Goal: Task Accomplishment & Management: Manage account settings

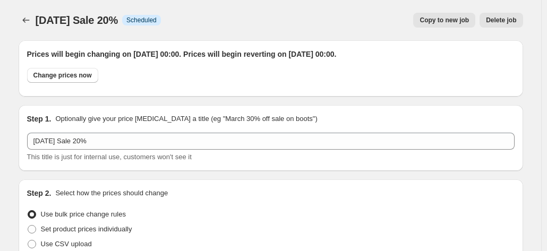
select select "percentage"
click at [31, 16] on icon "Price change jobs" at bounding box center [26, 20] width 11 height 11
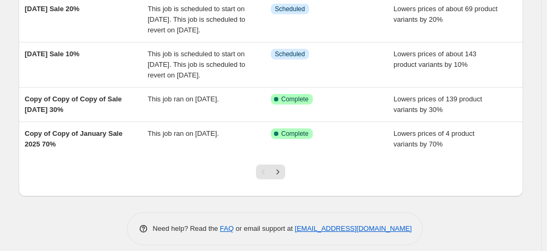
scroll to position [372, 0]
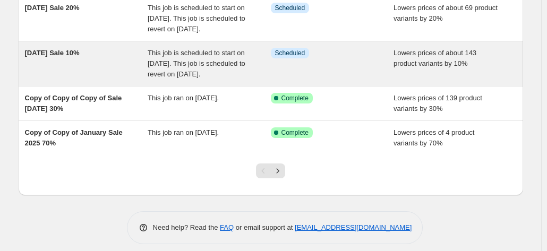
click at [70, 57] on span "[DATE] Sale 10%" at bounding box center [52, 53] width 55 height 8
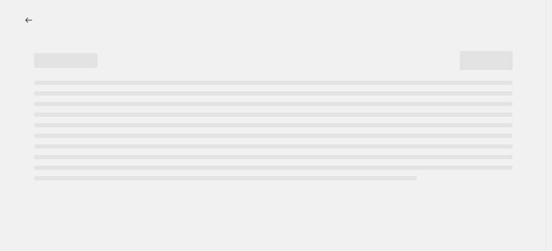
select select "percentage"
select select "collection"
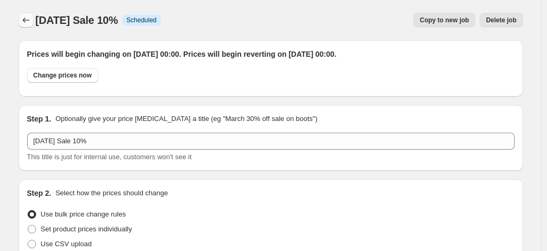
click at [29, 23] on icon "Price change jobs" at bounding box center [26, 20] width 11 height 11
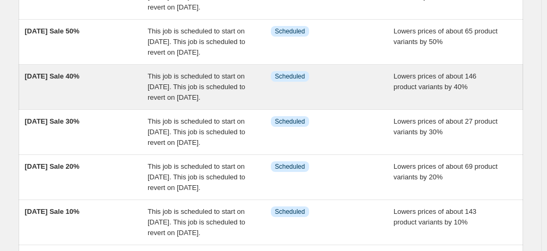
scroll to position [319, 0]
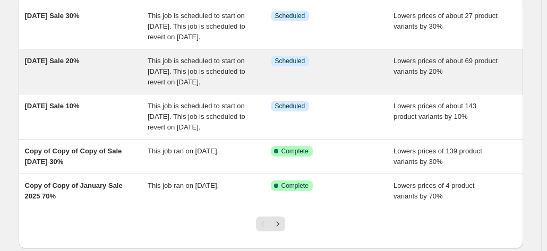
click at [195, 86] on span "This job is scheduled to start on [DATE]. This job is scheduled to revert on [D…" at bounding box center [197, 71] width 98 height 29
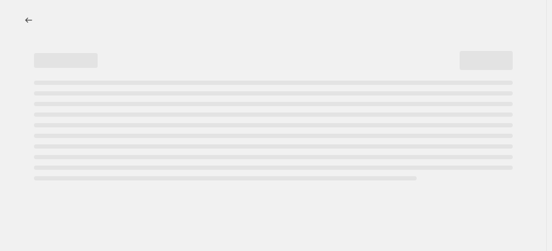
select select "percentage"
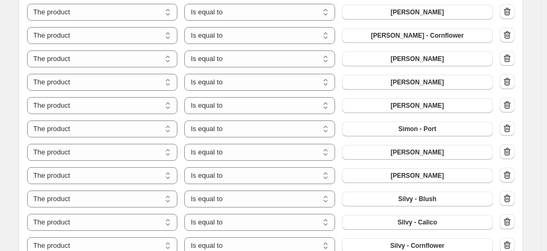
scroll to position [743, 0]
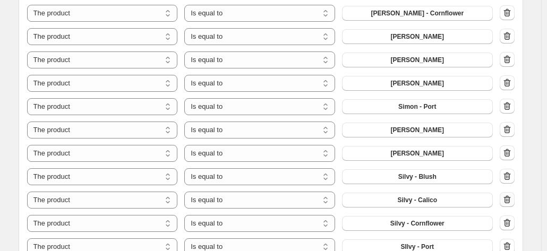
click at [511, 200] on icon "button" at bounding box center [507, 199] width 11 height 11
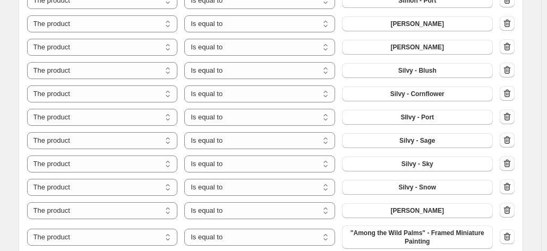
click at [507, 162] on icon "button" at bounding box center [507, 163] width 11 height 11
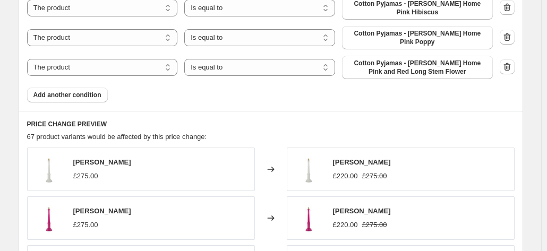
scroll to position [1540, 0]
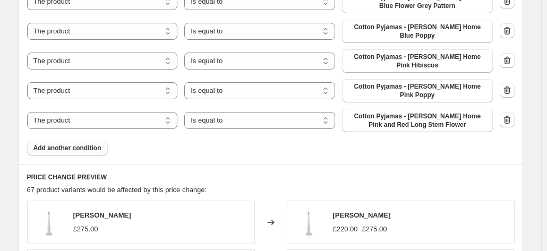
click at [72, 144] on span "Add another condition" at bounding box center [67, 148] width 68 height 8
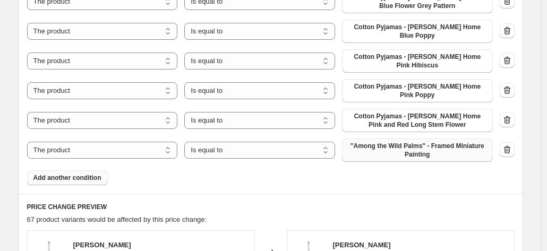
click at [418, 142] on span ""Among the Wild Palms" - Framed Miniature Painting" at bounding box center [417, 150] width 138 height 17
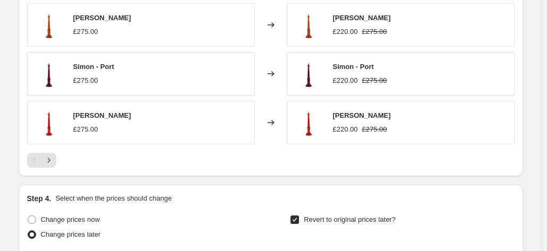
scroll to position [2089, 0]
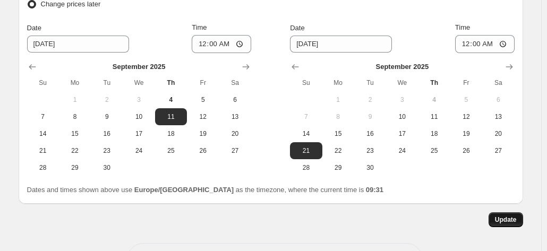
click at [504, 216] on span "Update" at bounding box center [506, 220] width 22 height 8
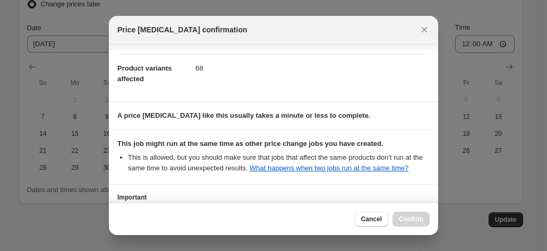
scroll to position [192, 0]
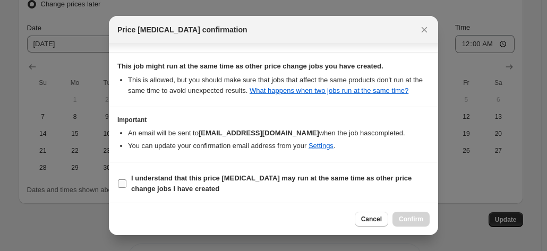
click at [118, 183] on input "I understand that this price [MEDICAL_DATA] may run at the same time as other p…" at bounding box center [122, 183] width 8 height 8
checkbox input "true"
click at [405, 218] on span "Confirm" at bounding box center [411, 219] width 24 height 8
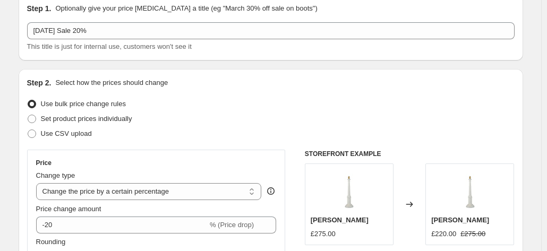
scroll to position [0, 0]
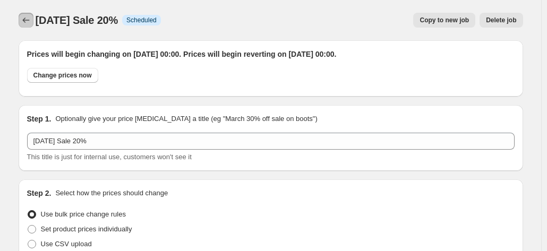
click at [31, 22] on icon "Price change jobs" at bounding box center [26, 20] width 11 height 11
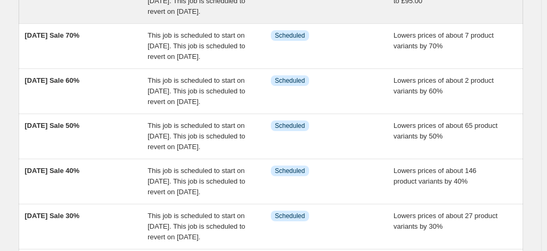
scroll to position [265, 0]
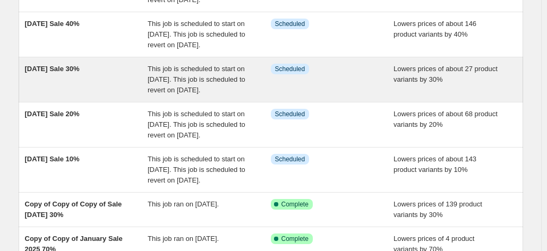
click at [80, 73] on span "[DATE] Sale 30%" at bounding box center [52, 69] width 55 height 8
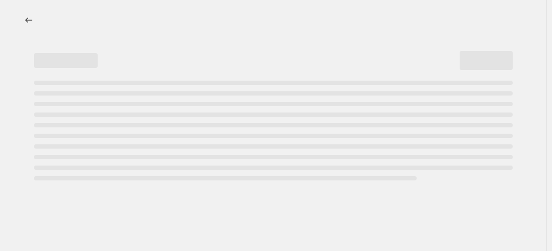
select select "percentage"
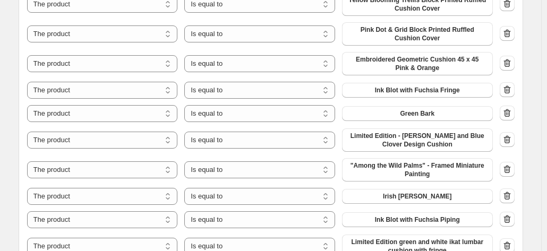
scroll to position [956, 0]
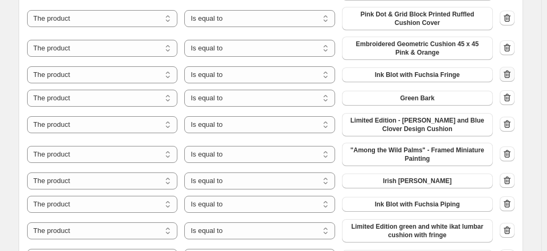
click at [510, 72] on icon "button" at bounding box center [506, 74] width 7 height 8
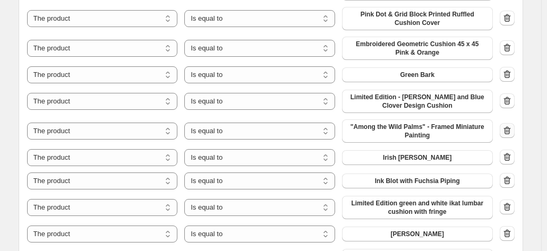
click at [507, 128] on icon "button" at bounding box center [507, 130] width 11 height 11
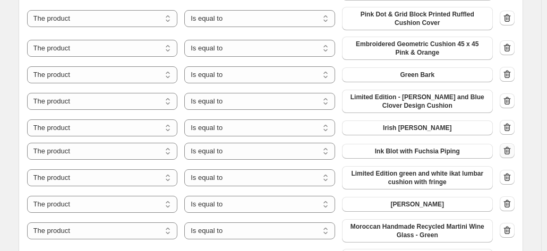
click at [508, 151] on icon "button" at bounding box center [507, 150] width 11 height 11
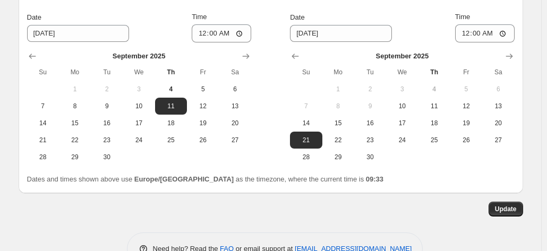
scroll to position [1663, 0]
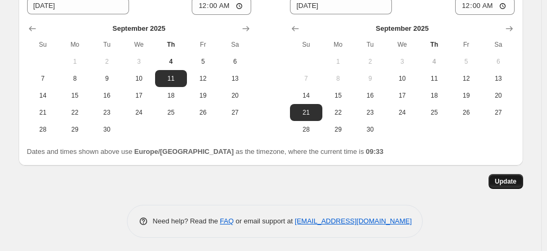
click at [504, 174] on button "Update" at bounding box center [505, 181] width 35 height 15
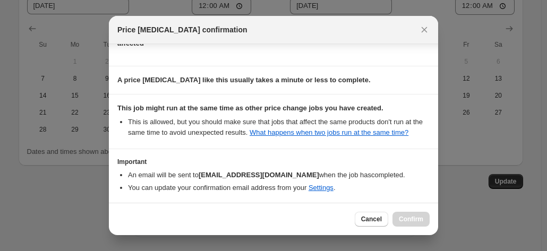
scroll to position [192, 0]
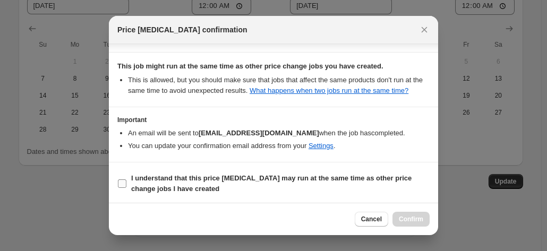
click at [124, 183] on input "I understand that this price [MEDICAL_DATA] may run at the same time as other p…" at bounding box center [122, 183] width 8 height 8
checkbox input "true"
click at [407, 220] on span "Confirm" at bounding box center [411, 219] width 24 height 8
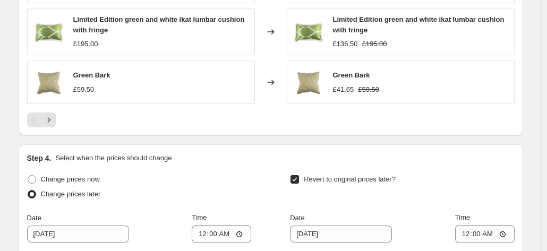
scroll to position [1451, 0]
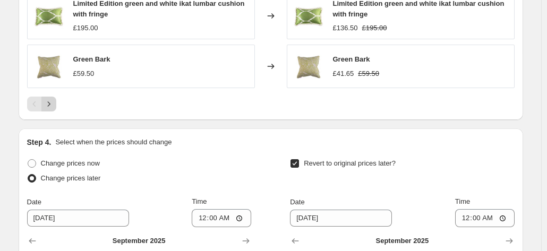
click at [50, 102] on icon "Next" at bounding box center [48, 104] width 3 height 5
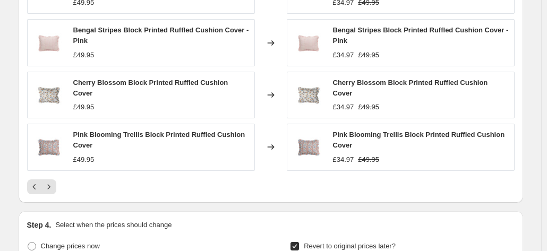
scroll to position [1397, 0]
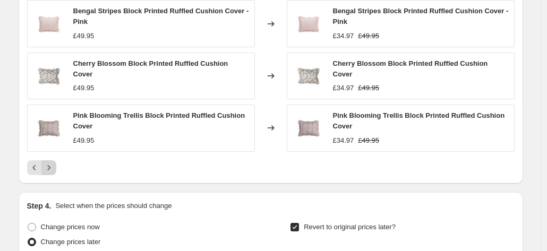
click at [54, 164] on icon "Next" at bounding box center [49, 167] width 11 height 11
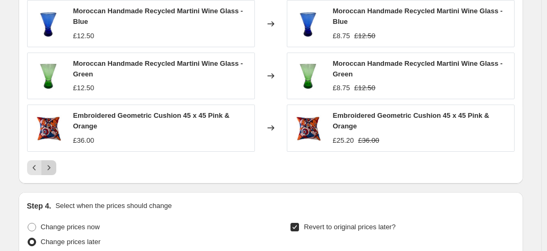
click at [54, 165] on icon "Next" at bounding box center [49, 167] width 11 height 11
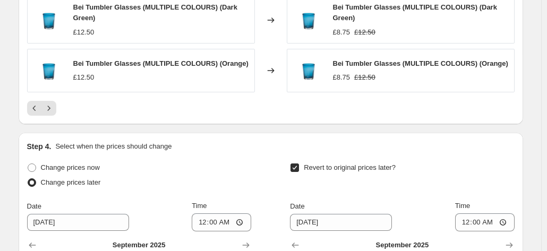
scroll to position [1451, 0]
click at [50, 106] on icon "Next" at bounding box center [49, 107] width 11 height 11
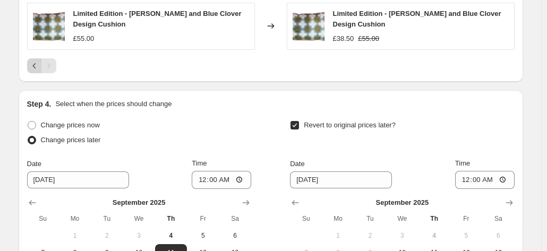
click at [37, 61] on icon "Previous" at bounding box center [34, 66] width 11 height 11
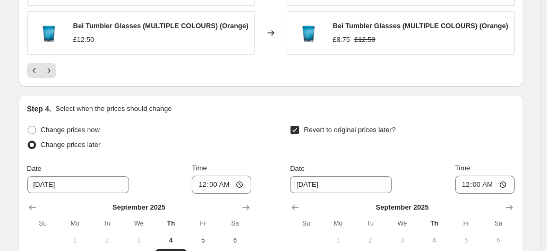
scroll to position [1504, 0]
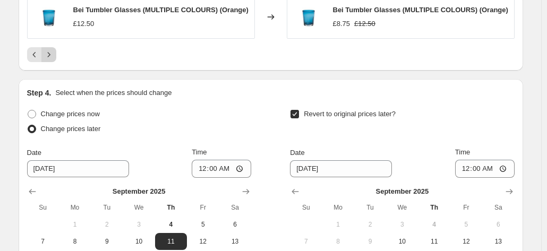
click at [54, 53] on icon "Next" at bounding box center [49, 54] width 11 height 11
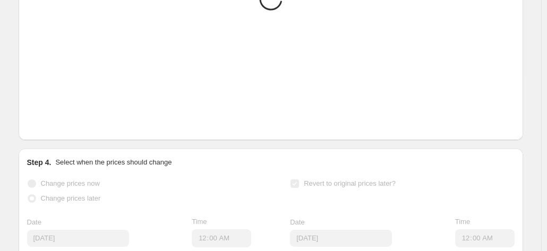
scroll to position [1344, 0]
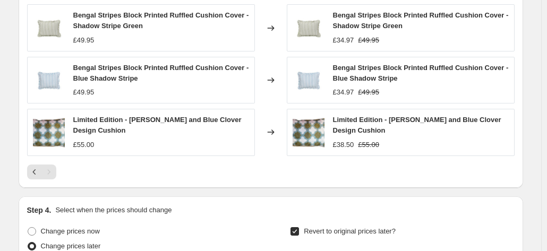
click at [42, 168] on button "Previous" at bounding box center [34, 172] width 15 height 15
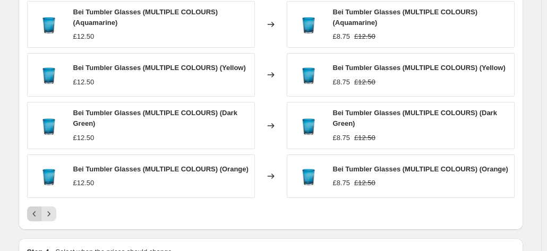
click at [36, 211] on icon "Previous" at bounding box center [33, 213] width 3 height 5
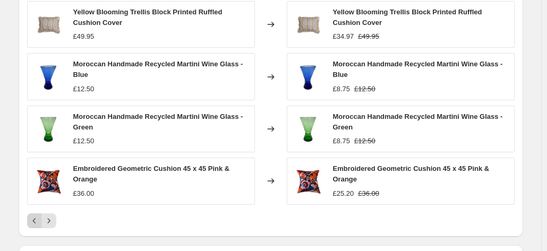
click at [37, 210] on div "Pink Dot & Grid Block Printed Ruffled Cushion Cover £49.95 Changed to Pink Dot …" at bounding box center [270, 90] width 487 height 276
click at [37, 213] on button "Previous" at bounding box center [34, 220] width 15 height 15
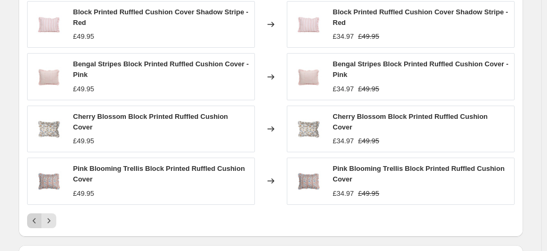
click at [37, 216] on icon "Previous" at bounding box center [34, 221] width 11 height 11
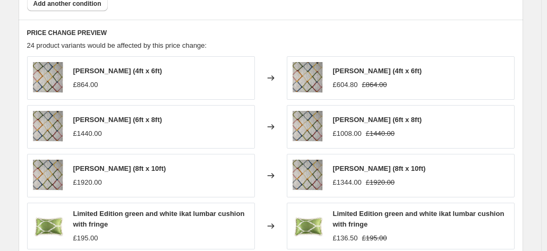
scroll to position [1079, 0]
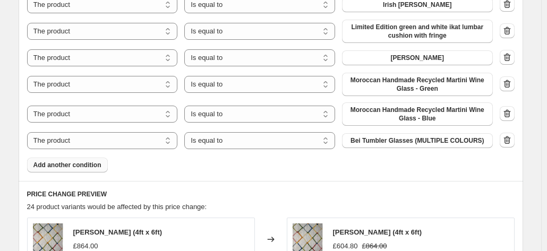
click at [57, 164] on span "Add another condition" at bounding box center [67, 165] width 68 height 8
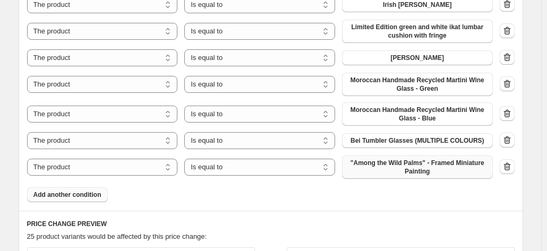
click at [397, 166] on span ""Among the Wild Palms" - Framed Miniature Painting" at bounding box center [417, 167] width 138 height 17
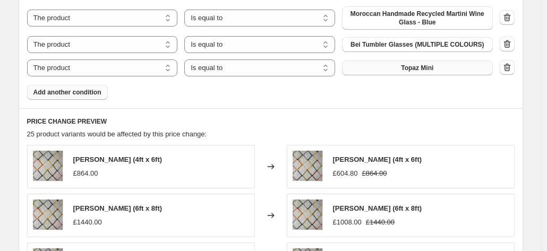
scroll to position [1185, 0]
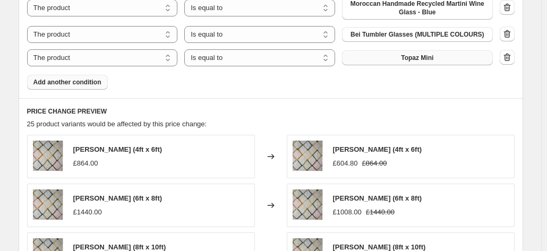
click at [55, 78] on span "Add another condition" at bounding box center [67, 82] width 68 height 8
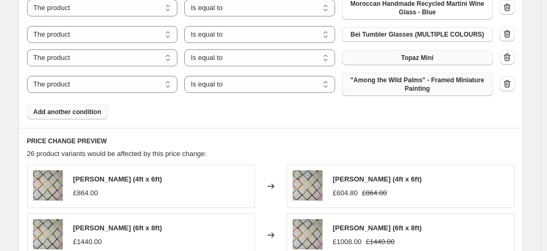
click at [379, 80] on span ""Among the Wild Palms" - Framed Miniature Painting" at bounding box center [417, 84] width 138 height 17
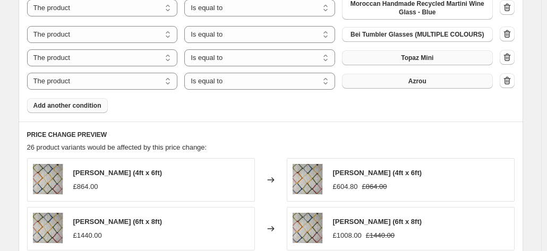
click at [41, 107] on span "Add another condition" at bounding box center [67, 105] width 68 height 8
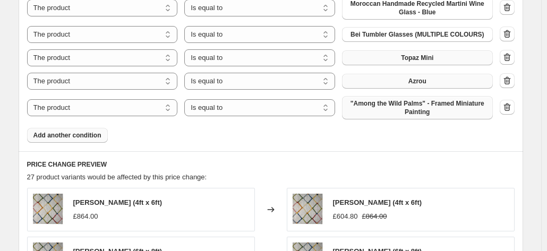
click at [408, 104] on span ""Among the Wild Palms" - Framed Miniature Painting" at bounding box center [417, 107] width 138 height 17
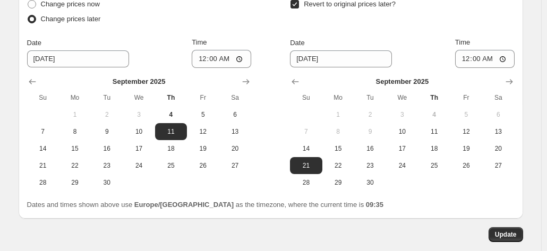
scroll to position [1733, 0]
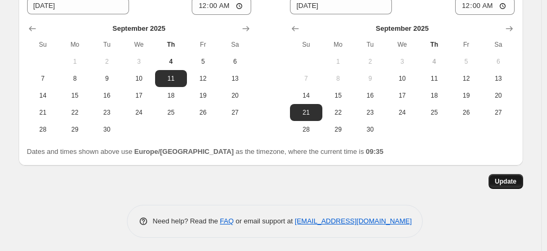
click at [512, 186] on button "Update" at bounding box center [505, 181] width 35 height 15
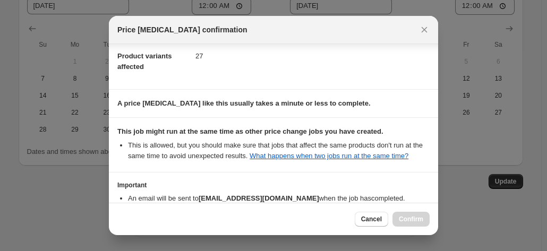
scroll to position [192, 0]
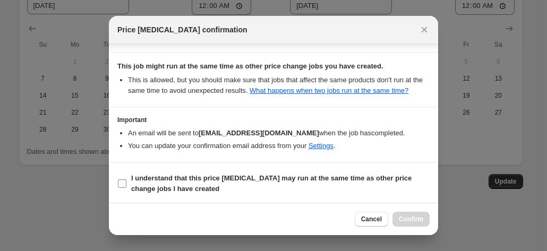
click at [117, 183] on span ":r2hd:" at bounding box center [122, 184] width 10 height 10
click at [118, 183] on input "I understand that this price [MEDICAL_DATA] may run at the same time as other p…" at bounding box center [122, 183] width 8 height 8
checkbox input "true"
click at [410, 217] on span "Confirm" at bounding box center [411, 219] width 24 height 8
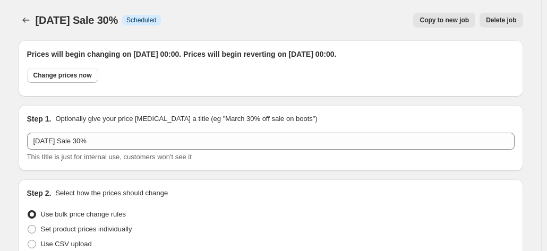
scroll to position [1733, 0]
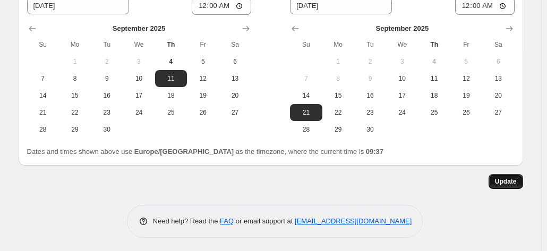
click at [502, 181] on span "Update" at bounding box center [506, 181] width 22 height 8
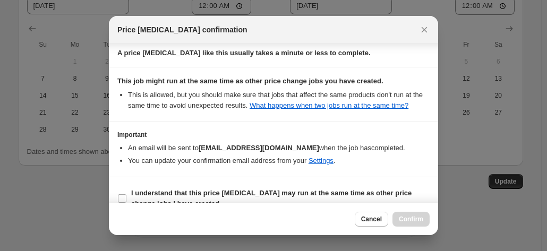
scroll to position [192, 0]
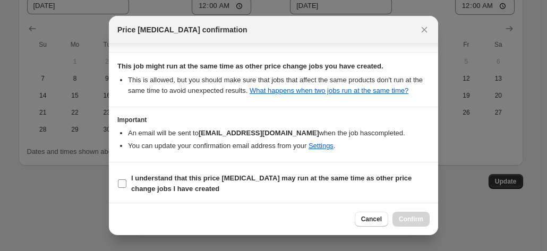
click at [122, 181] on input "I understand that this price [MEDICAL_DATA] may run at the same time as other p…" at bounding box center [122, 183] width 8 height 8
checkbox input "true"
click at [408, 216] on span "Confirm" at bounding box center [411, 219] width 24 height 8
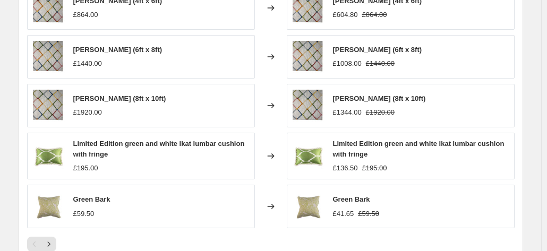
scroll to position [1487, 0]
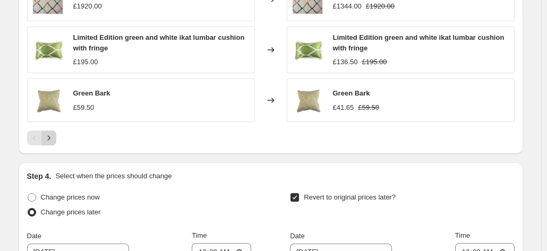
click at [54, 136] on icon "Next" at bounding box center [49, 138] width 11 height 11
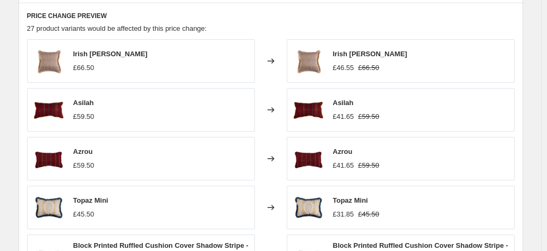
scroll to position [1221, 0]
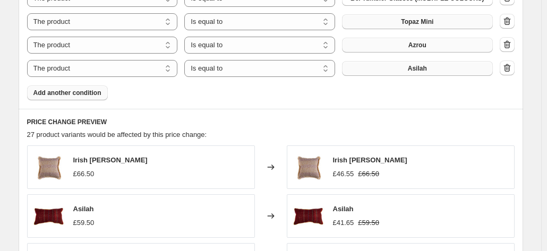
click at [44, 88] on button "Add another condition" at bounding box center [67, 92] width 81 height 15
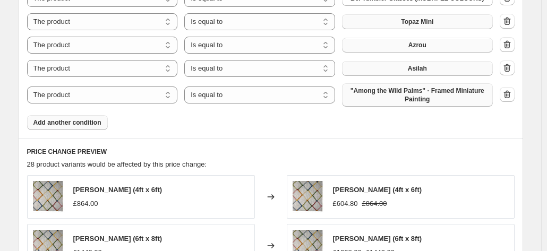
click at [390, 94] on span ""Among the Wild Palms" - Framed Miniature Painting" at bounding box center [417, 95] width 138 height 17
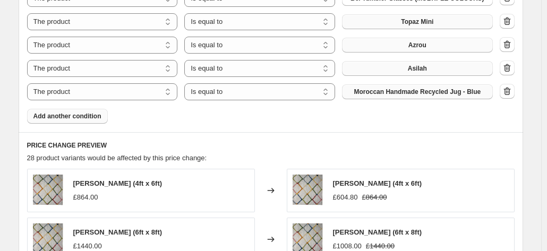
click at [78, 119] on span "Add another condition" at bounding box center [67, 116] width 68 height 8
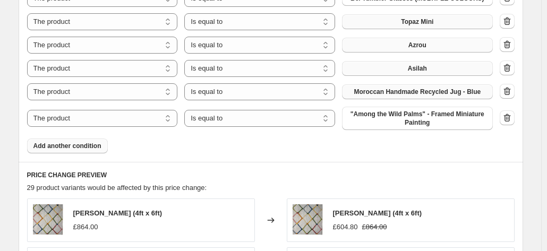
click at [361, 115] on span ""Among the Wild Palms" - Framed Miniature Painting" at bounding box center [417, 118] width 138 height 17
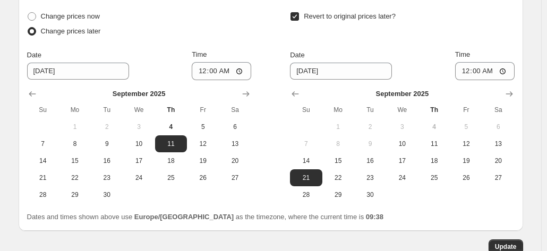
scroll to position [1780, 0]
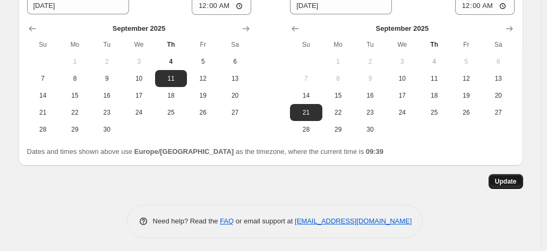
click at [502, 177] on span "Update" at bounding box center [506, 181] width 22 height 8
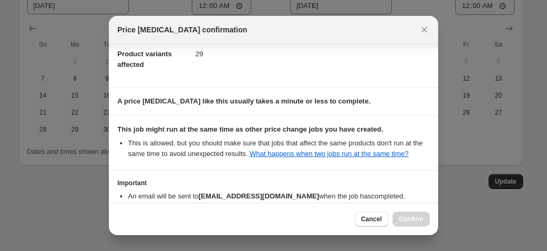
scroll to position [192, 0]
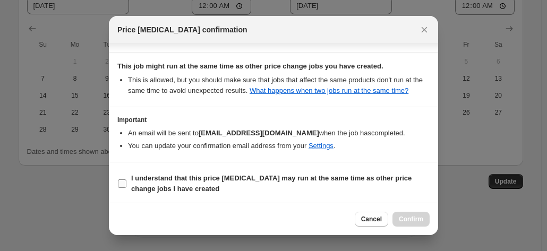
click at [121, 186] on input "I understand that this price [MEDICAL_DATA] may run at the same time as other p…" at bounding box center [122, 183] width 8 height 8
checkbox input "true"
click at [408, 220] on span "Confirm" at bounding box center [411, 219] width 24 height 8
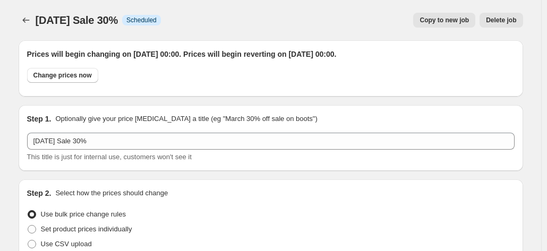
scroll to position [1780, 0]
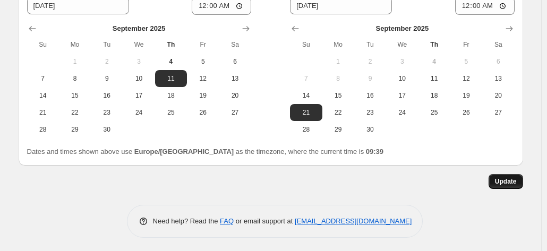
click at [512, 178] on span "Update" at bounding box center [506, 181] width 22 height 8
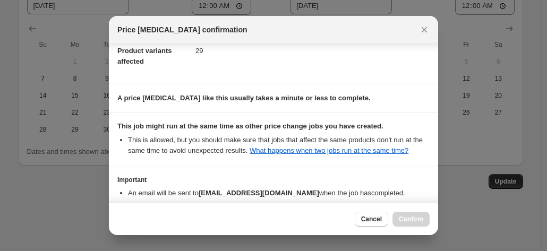
scroll to position [192, 0]
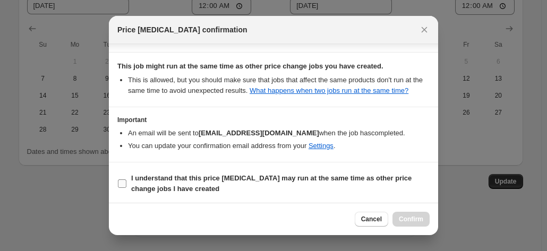
click at [125, 183] on input "I understand that this price [MEDICAL_DATA] may run at the same time as other p…" at bounding box center [122, 183] width 8 height 8
checkbox input "true"
click at [392, 216] on div "Cancel Confirm" at bounding box center [392, 219] width 75 height 15
click at [416, 216] on span "Confirm" at bounding box center [411, 219] width 24 height 8
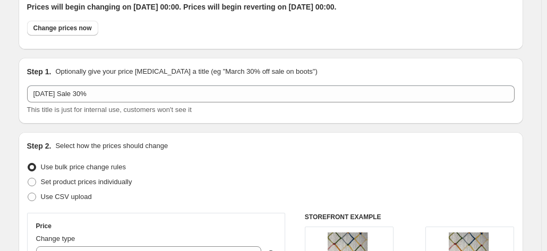
scroll to position [0, 0]
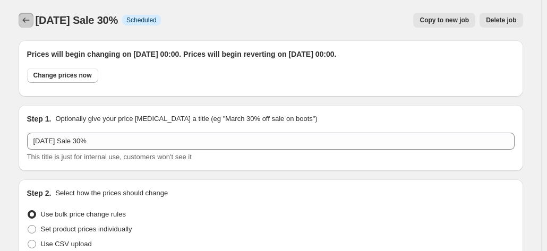
click at [31, 19] on icon "Price change jobs" at bounding box center [26, 20] width 11 height 11
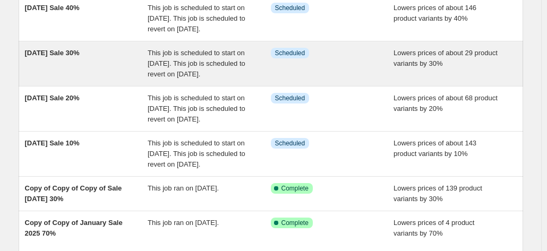
scroll to position [265, 0]
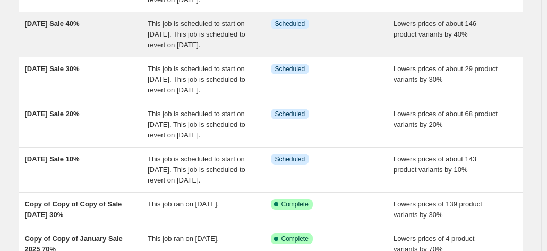
click at [60, 28] on span "[DATE] Sale 40%" at bounding box center [52, 24] width 55 height 8
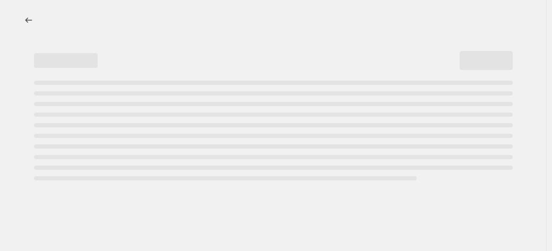
select select "percentage"
select select "collection"
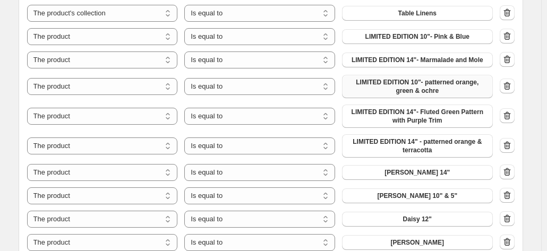
scroll to position [1699, 0]
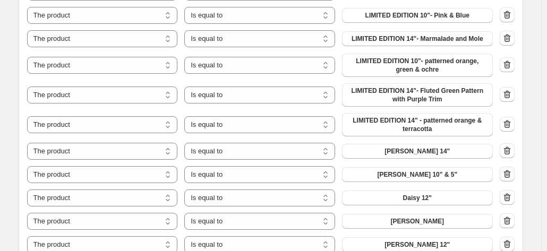
click at [510, 172] on icon "button" at bounding box center [506, 174] width 7 height 8
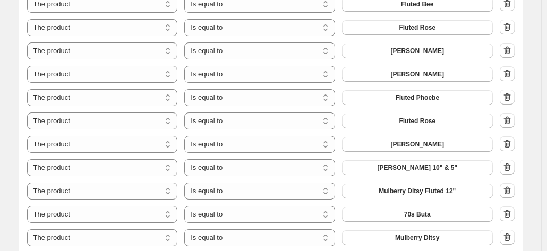
scroll to position [956, 0]
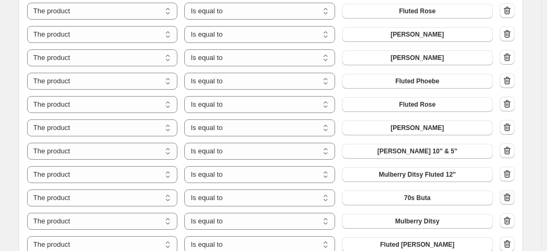
click at [512, 195] on icon "button" at bounding box center [507, 197] width 11 height 11
select select "collection"
select select "product"
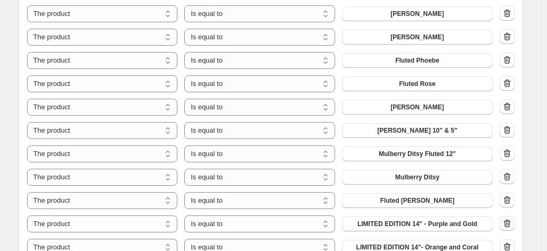
scroll to position [1009, 0]
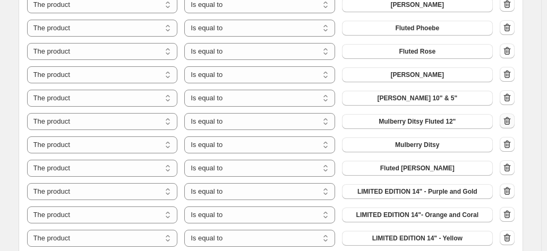
click at [508, 118] on icon "button" at bounding box center [507, 121] width 11 height 11
select select "collection"
select select "product"
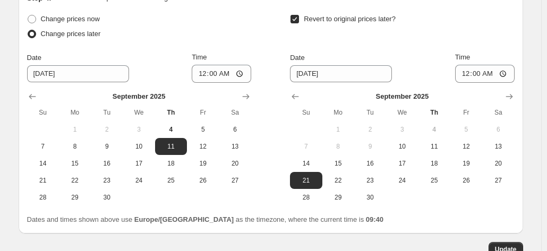
scroll to position [2524, 0]
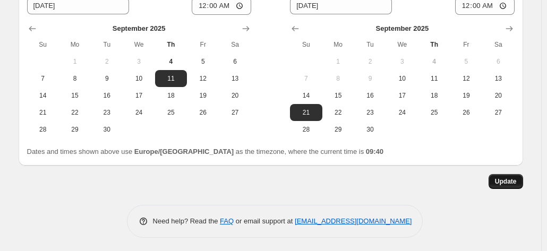
click at [502, 178] on span "Update" at bounding box center [506, 181] width 22 height 8
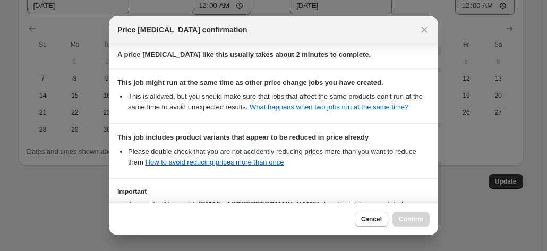
scroll to position [256, 0]
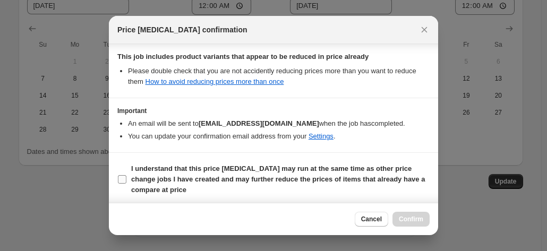
click at [120, 175] on input "I understand that this price [MEDICAL_DATA] may run at the same time as other p…" at bounding box center [122, 179] width 8 height 8
checkbox input "true"
click at [405, 212] on button "Confirm" at bounding box center [410, 219] width 37 height 15
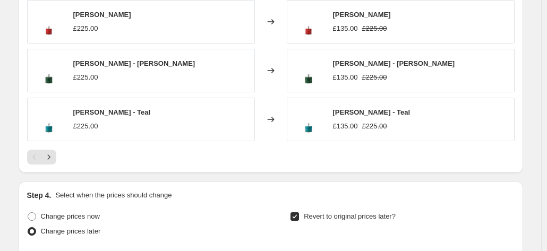
scroll to position [2524, 0]
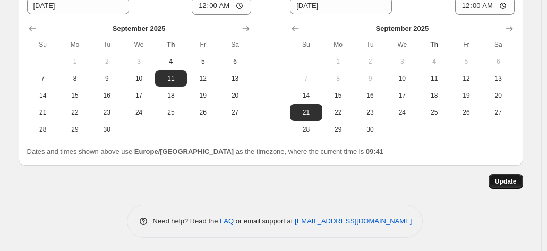
click at [507, 183] on span "Update" at bounding box center [506, 181] width 22 height 8
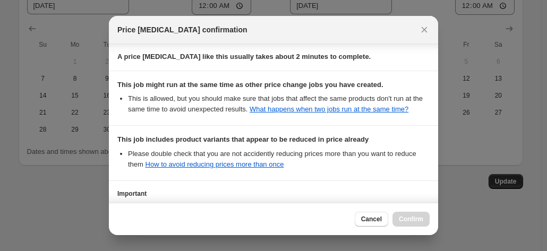
scroll to position [257, 0]
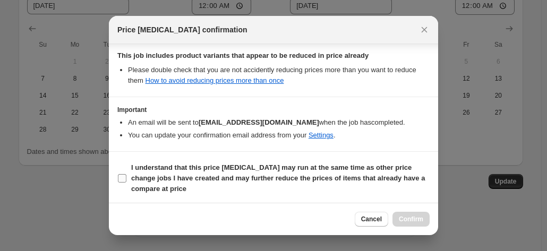
click at [123, 181] on label "I understand that this price [MEDICAL_DATA] may run at the same time as other p…" at bounding box center [273, 178] width 312 height 36
click at [123, 181] on input "I understand that this price [MEDICAL_DATA] may run at the same time as other p…" at bounding box center [122, 178] width 8 height 8
checkbox input "true"
click at [399, 218] on button "Confirm" at bounding box center [410, 219] width 37 height 15
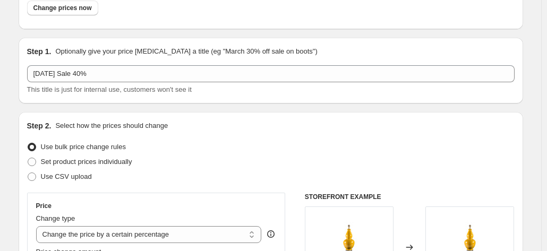
scroll to position [0, 0]
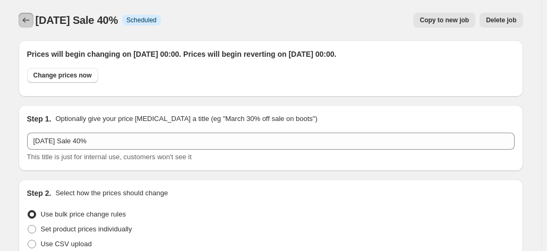
click at [33, 20] on button "Price change jobs" at bounding box center [26, 20] width 15 height 15
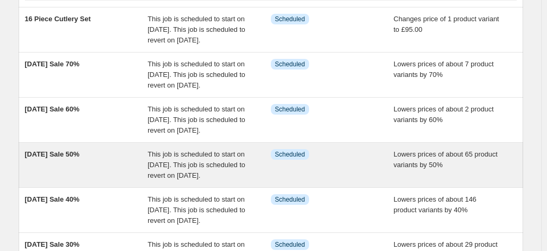
scroll to position [106, 0]
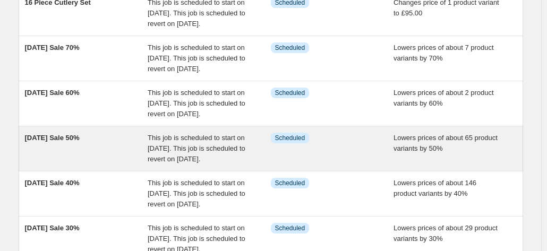
click at [191, 163] on span "This job is scheduled to start on [DATE]. This job is scheduled to revert on [D…" at bounding box center [197, 148] width 98 height 29
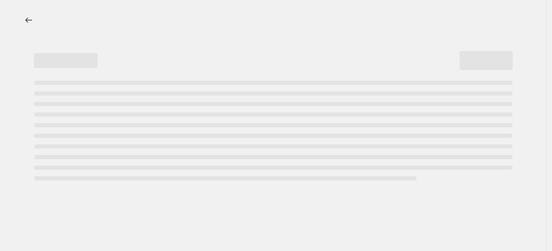
select select "percentage"
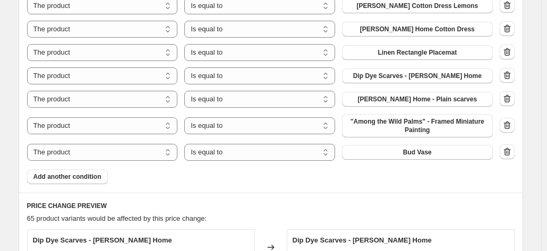
scroll to position [1168, 0]
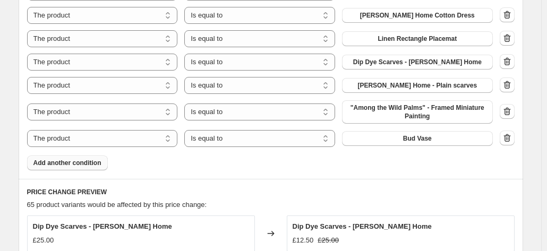
click at [75, 162] on span "Add another condition" at bounding box center [67, 163] width 68 height 8
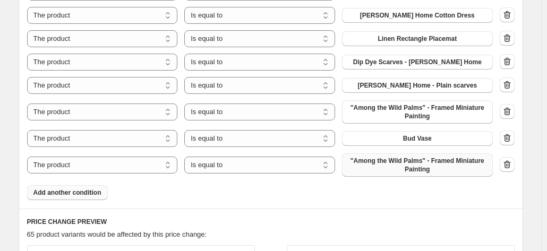
click at [394, 164] on span ""Among the Wild Palms" - Framed Miniature Painting" at bounding box center [417, 165] width 138 height 17
click at [509, 111] on icon "button" at bounding box center [507, 111] width 11 height 11
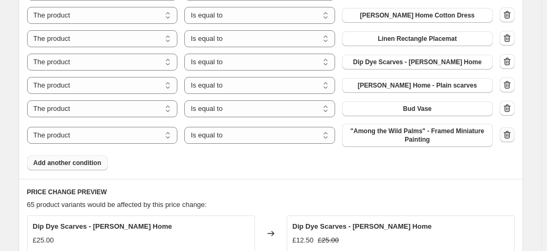
click at [507, 138] on icon "button" at bounding box center [506, 135] width 7 height 8
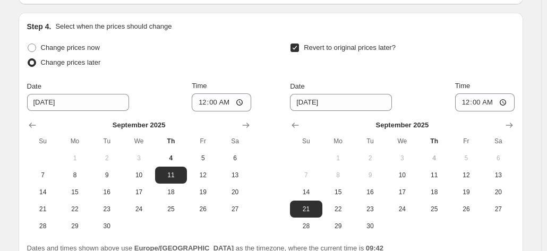
scroll to position [1681, 0]
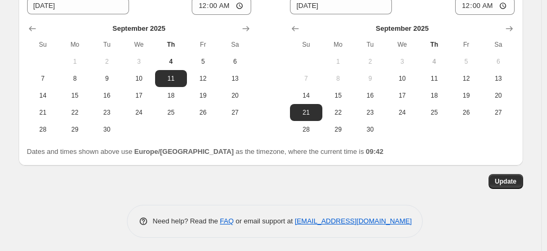
click at [503, 178] on span "Update" at bounding box center [506, 181] width 22 height 8
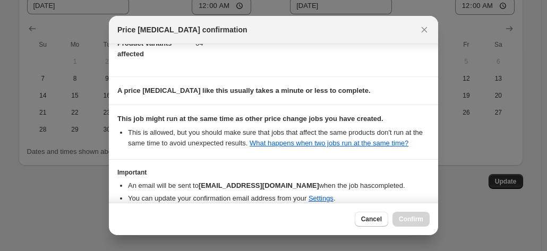
scroll to position [192, 0]
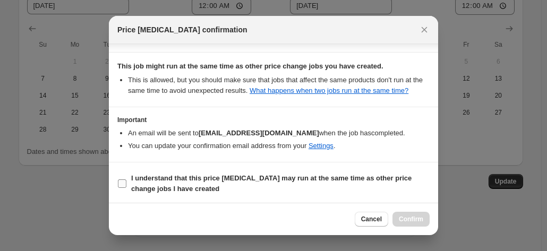
click at [127, 182] on label "I understand that this price [MEDICAL_DATA] may run at the same time as other p…" at bounding box center [273, 183] width 312 height 25
click at [126, 182] on input "I understand that this price [MEDICAL_DATA] may run at the same time as other p…" at bounding box center [122, 183] width 8 height 8
checkbox input "true"
click at [403, 214] on button "Confirm" at bounding box center [410, 219] width 37 height 15
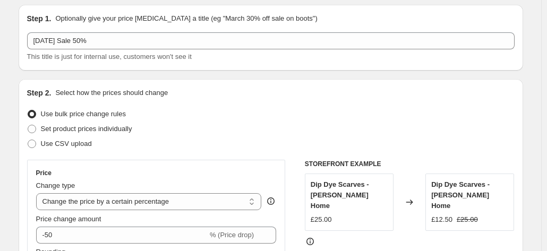
scroll to position [0, 0]
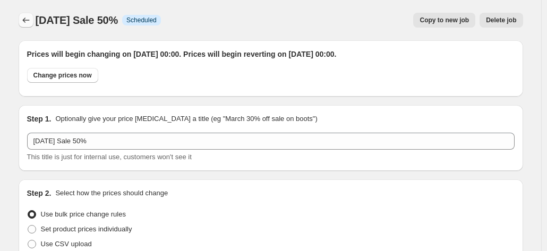
click at [24, 18] on icon "Price change jobs" at bounding box center [26, 20] width 11 height 11
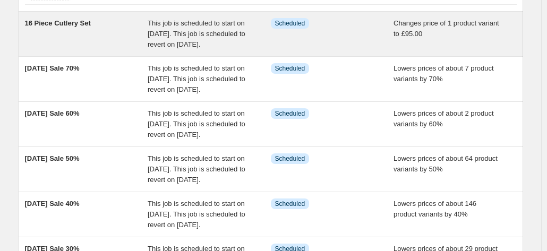
scroll to position [106, 0]
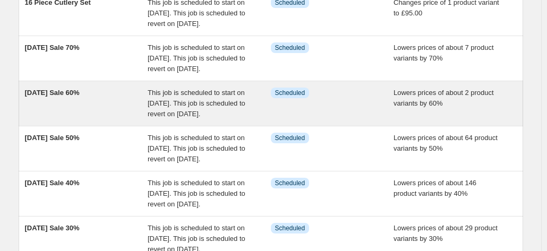
click at [65, 97] on span "[DATE] Sale 60%" at bounding box center [52, 93] width 55 height 8
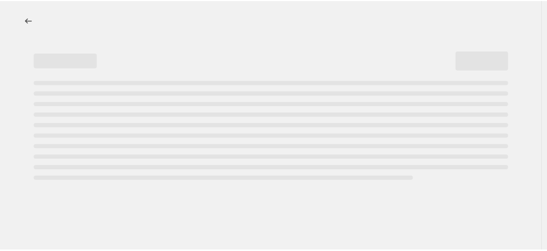
select select "percentage"
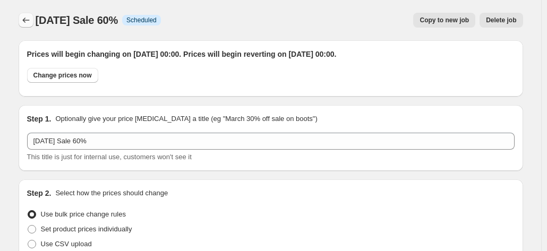
click at [26, 24] on icon "Price change jobs" at bounding box center [26, 20] width 11 height 11
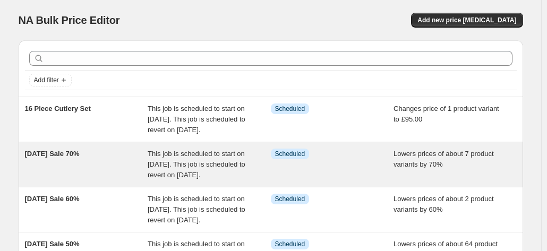
click at [66, 158] on span "[DATE] Sale 70%" at bounding box center [52, 154] width 55 height 8
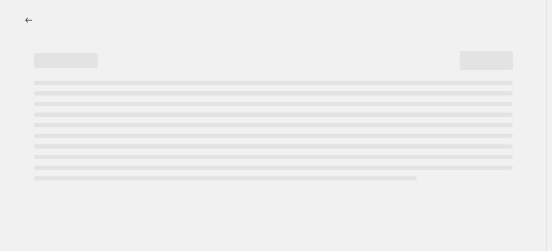
select select "percentage"
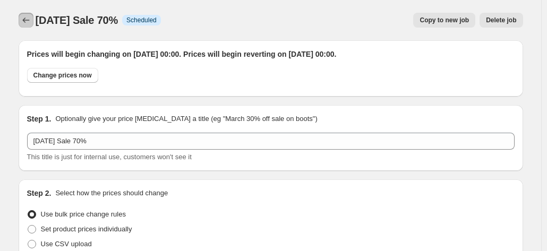
click at [33, 20] on button "Price change jobs" at bounding box center [26, 20] width 15 height 15
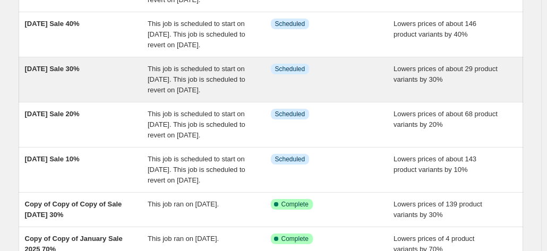
scroll to position [425, 0]
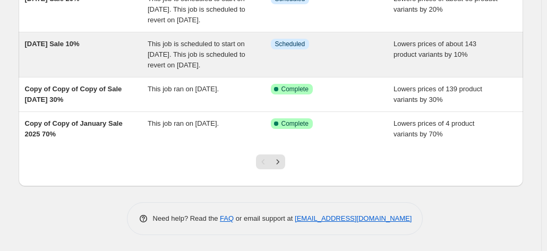
click at [63, 48] on span "[DATE] Sale 10%" at bounding box center [52, 44] width 55 height 8
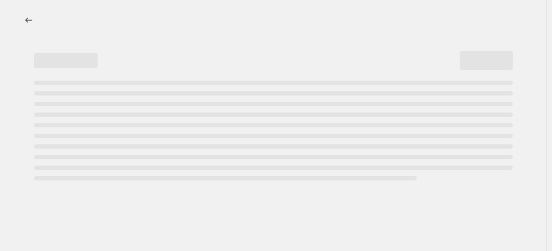
select select "percentage"
select select "collection"
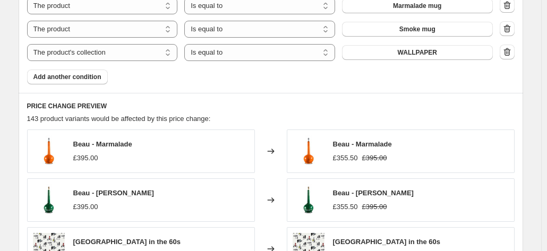
scroll to position [1115, 0]
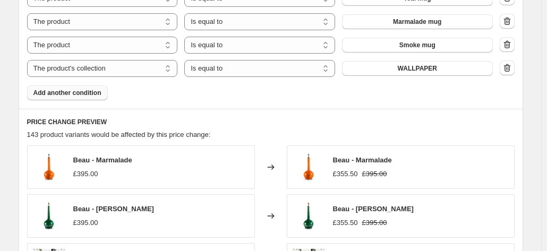
click at [65, 91] on span "Add another condition" at bounding box center [67, 93] width 68 height 8
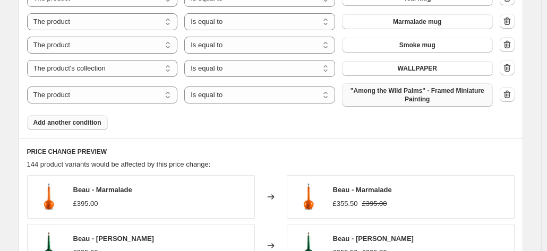
click at [441, 87] on span ""Among the Wild Palms" - Framed Miniature Painting" at bounding box center [417, 95] width 138 height 17
click at [66, 126] on span "Add another condition" at bounding box center [67, 122] width 68 height 8
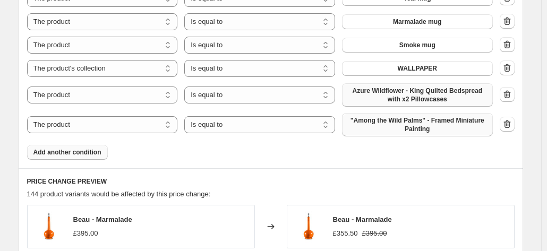
click at [392, 123] on span ""Among the Wild Palms" - Framed Miniature Painting" at bounding box center [417, 124] width 138 height 17
click at [509, 121] on icon "button" at bounding box center [506, 124] width 7 height 8
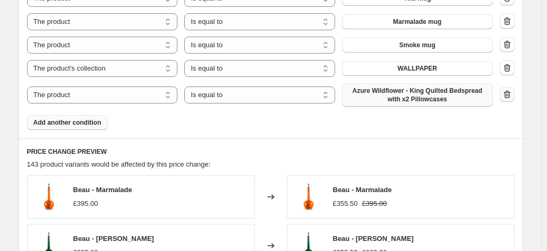
click at [508, 96] on icon "button" at bounding box center [507, 94] width 1 height 3
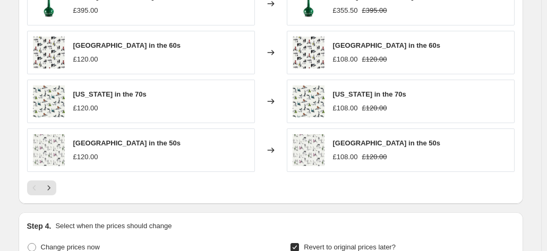
scroll to position [1624, 0]
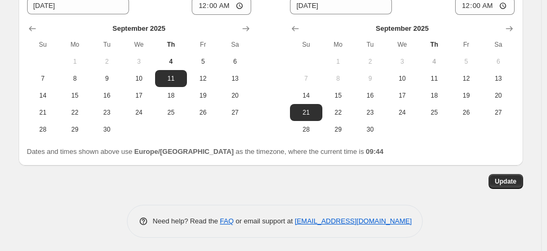
click at [474, 180] on div "Update" at bounding box center [271, 181] width 504 height 15
click at [495, 177] on button "Update" at bounding box center [505, 181] width 35 height 15
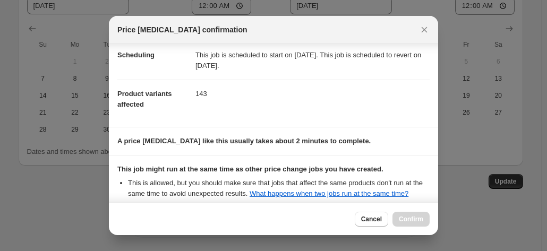
scroll to position [257, 0]
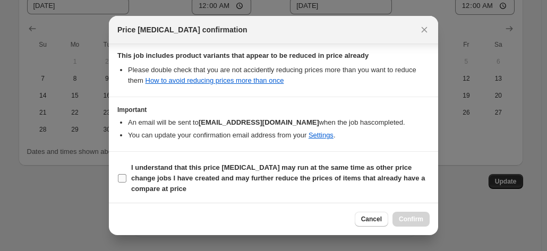
click at [121, 178] on input "I understand that this price [MEDICAL_DATA] may run at the same time as other p…" at bounding box center [122, 178] width 8 height 8
checkbox input "true"
click at [405, 217] on span "Confirm" at bounding box center [411, 219] width 24 height 8
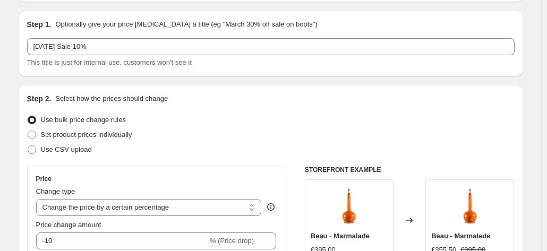
scroll to position [0, 0]
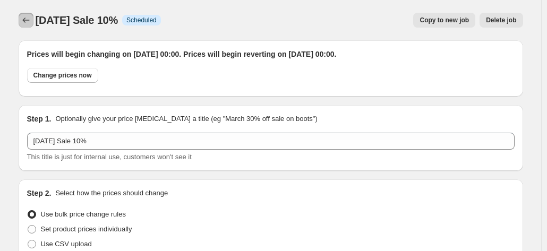
click at [24, 18] on icon "Price change jobs" at bounding box center [26, 20] width 11 height 11
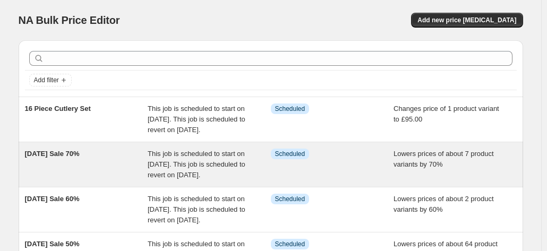
click at [80, 158] on span "[DATE] Sale 70%" at bounding box center [52, 154] width 55 height 8
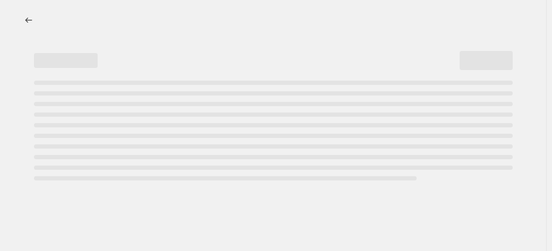
select select "percentage"
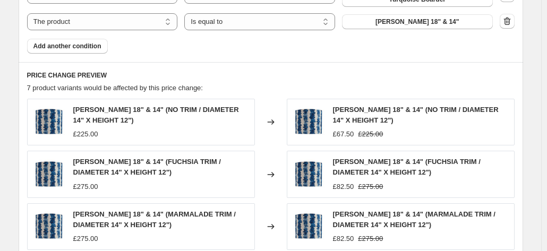
scroll to position [743, 0]
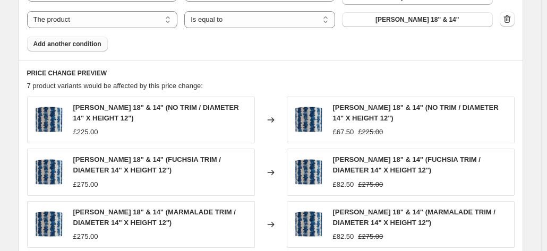
click at [82, 46] on span "Add another condition" at bounding box center [67, 44] width 68 height 8
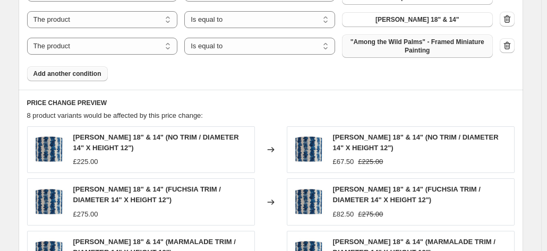
click at [404, 45] on span ""Among the Wild Palms" - Framed Miniature Painting" at bounding box center [417, 46] width 138 height 17
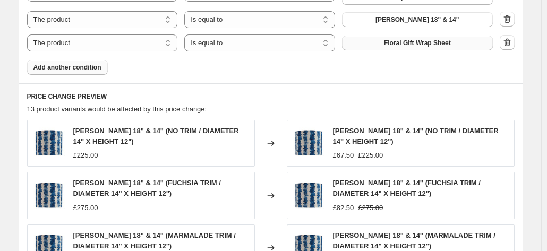
click at [75, 61] on button "Add another condition" at bounding box center [67, 67] width 81 height 15
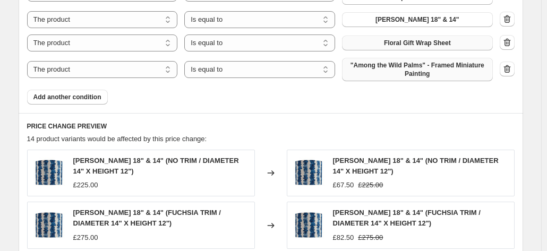
click at [402, 68] on span ""Among the Wild Palms" - Framed Miniature Painting" at bounding box center [417, 69] width 138 height 17
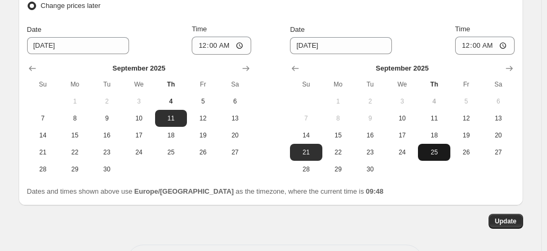
scroll to position [1273, 0]
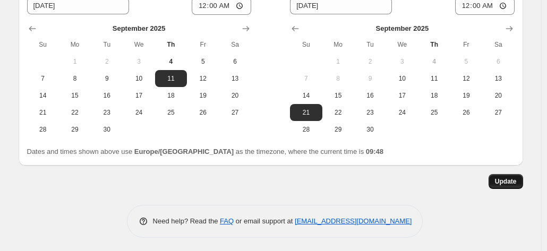
click at [501, 180] on span "Update" at bounding box center [506, 181] width 22 height 8
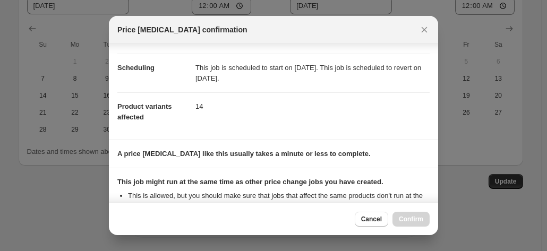
scroll to position [192, 0]
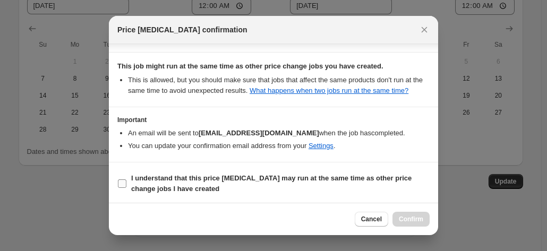
click at [124, 181] on input "I understand that this price [MEDICAL_DATA] may run at the same time as other p…" at bounding box center [122, 183] width 8 height 8
checkbox input "true"
click at [410, 219] on span "Confirm" at bounding box center [411, 219] width 24 height 8
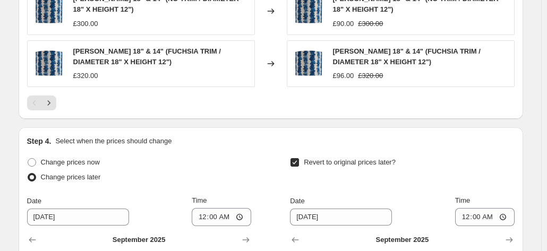
scroll to position [1061, 0]
